Goal: Task Accomplishment & Management: Use online tool/utility

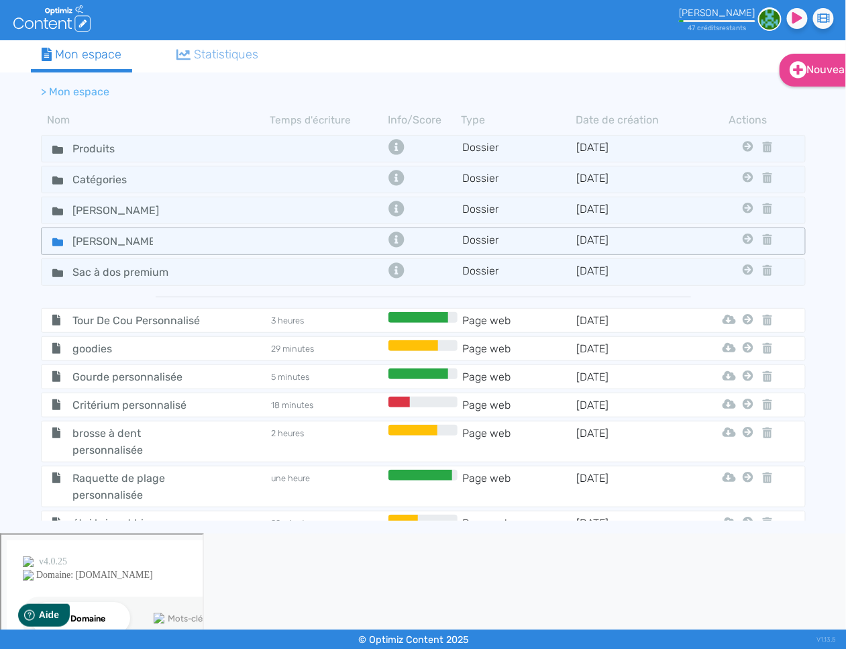
click at [54, 243] on icon at bounding box center [57, 242] width 11 height 8
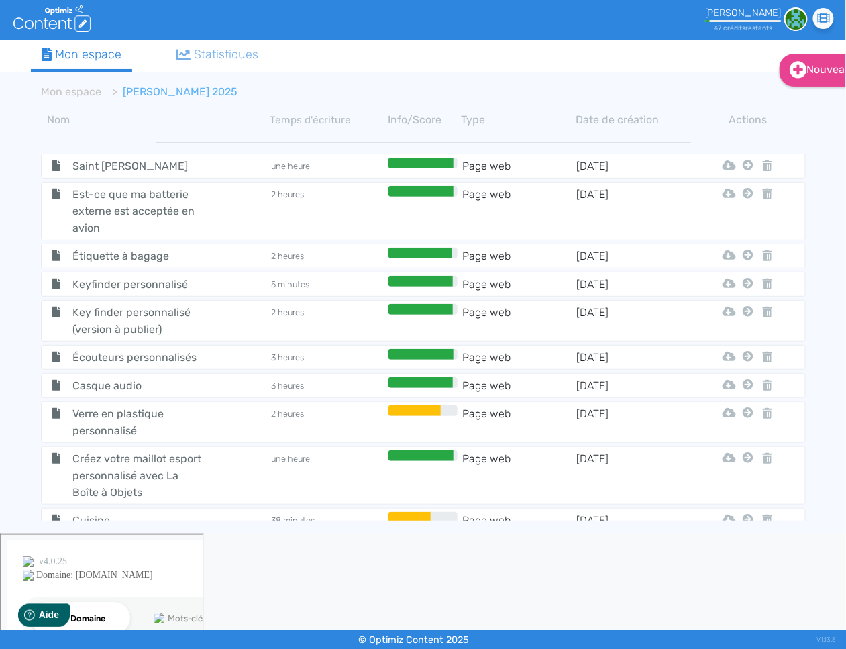
scroll to position [239, 0]
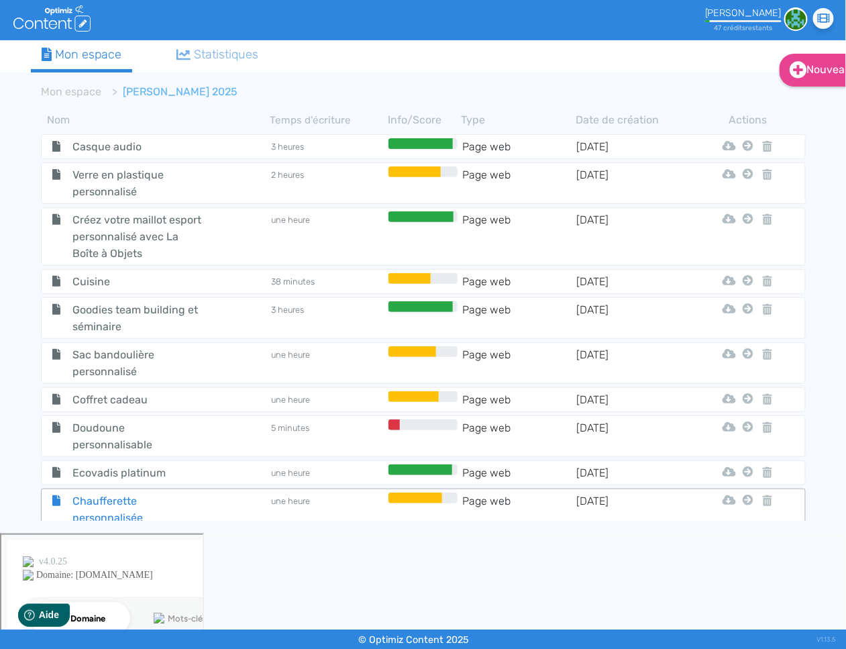
click at [66, 499] on span "Chaufferette personnalisée" at bounding box center [137, 509] width 151 height 34
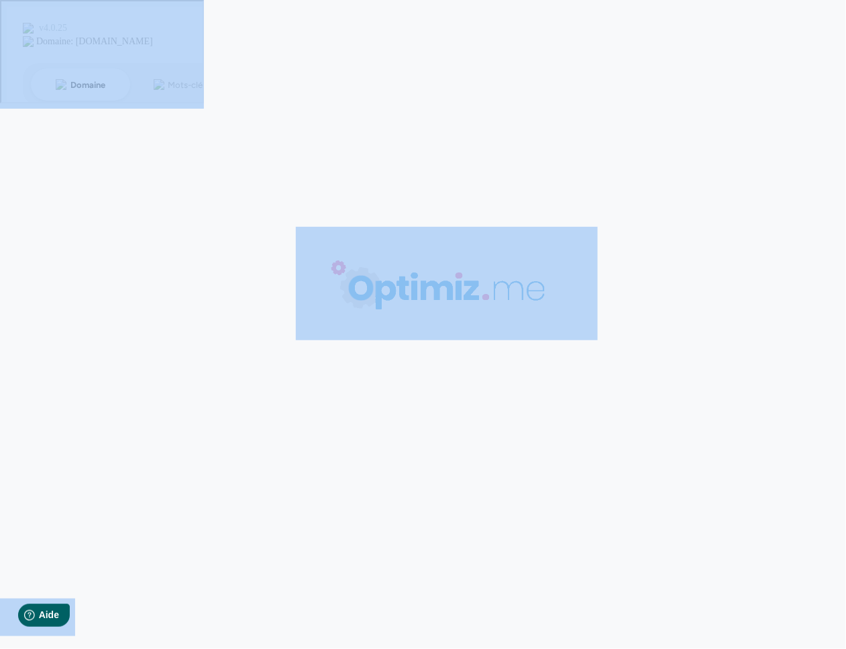
click at [66, 499] on body "0 mots 0.00 minutes 0 /0 mots Score SEO 0 /- termes Sauvegardé Contenu Métadonn…" at bounding box center [423, 324] width 846 height 649
type input "Chaufferette personnalisée"
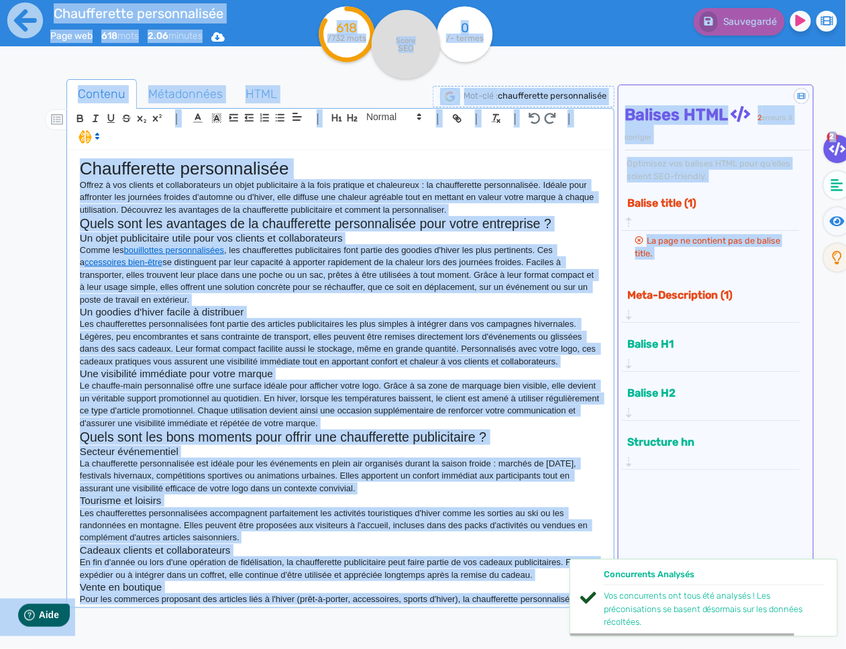
click at [309, 505] on h3 "Tourisme et loisirs" at bounding box center [340, 500] width 521 height 12
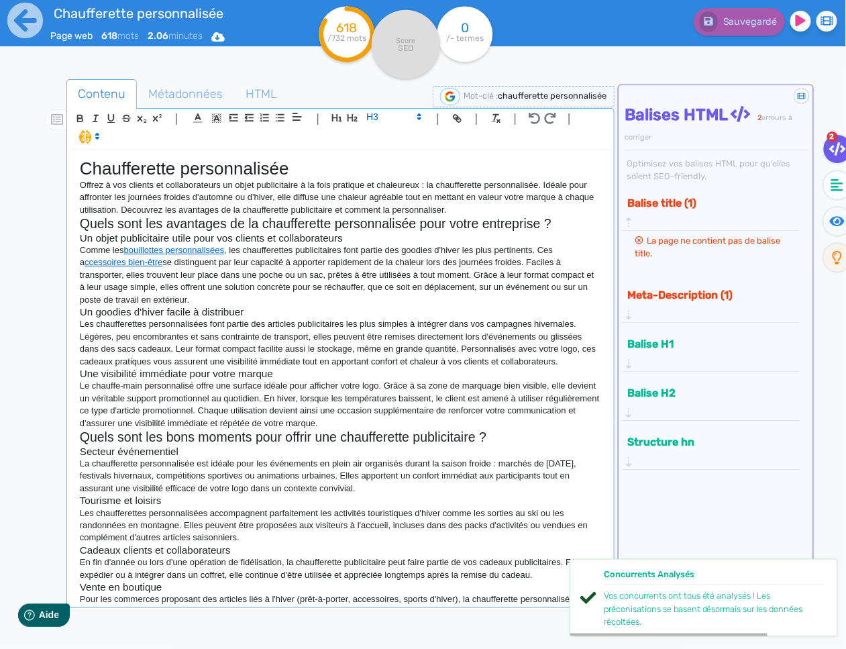
scroll to position [148, 0]
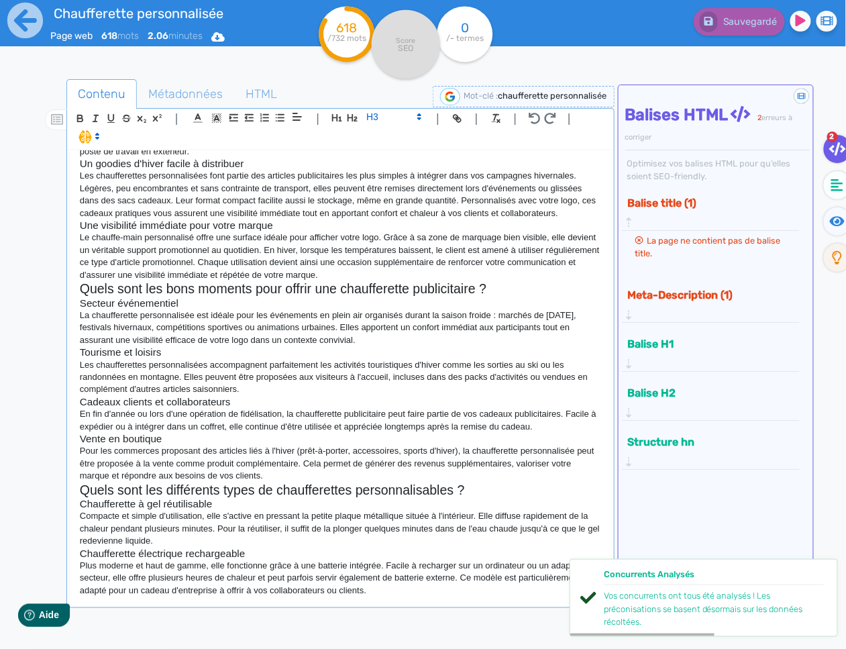
click at [435, 599] on div "Chaufferette personnalisée Offrez à vos clients et collaborateurs un objet publ…" at bounding box center [340, 377] width 541 height 454
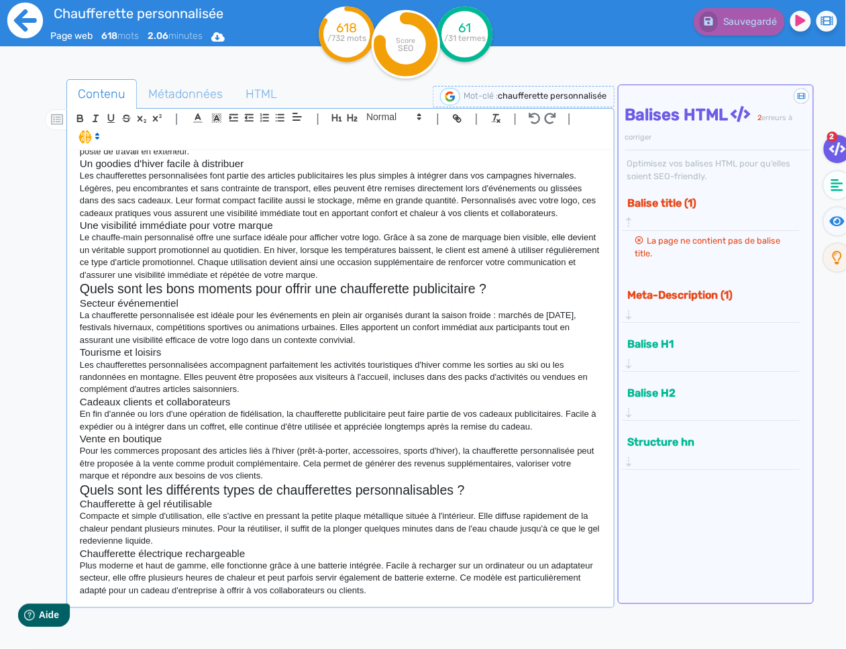
click at [23, 15] on icon at bounding box center [25, 20] width 37 height 37
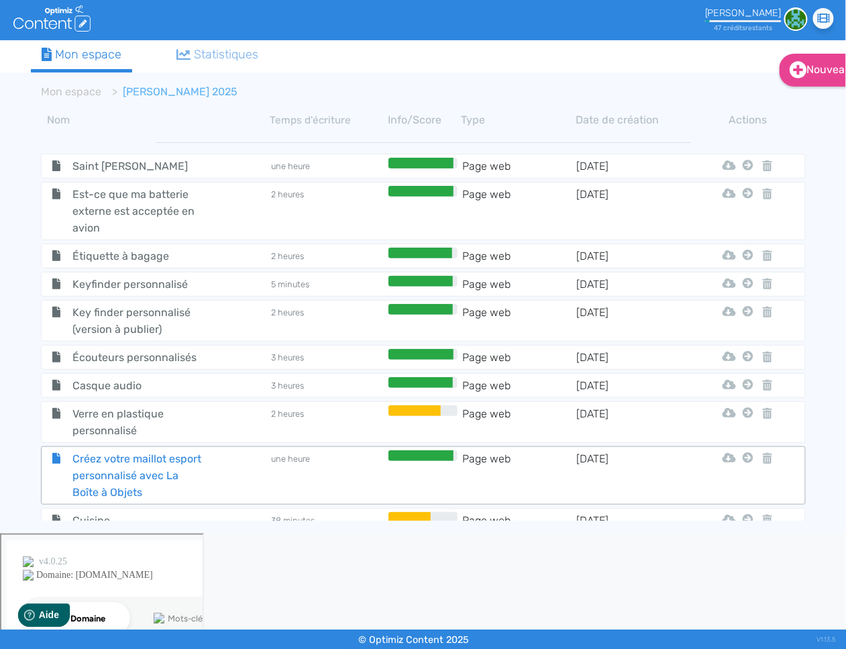
scroll to position [239, 0]
